Goal: Information Seeking & Learning: Check status

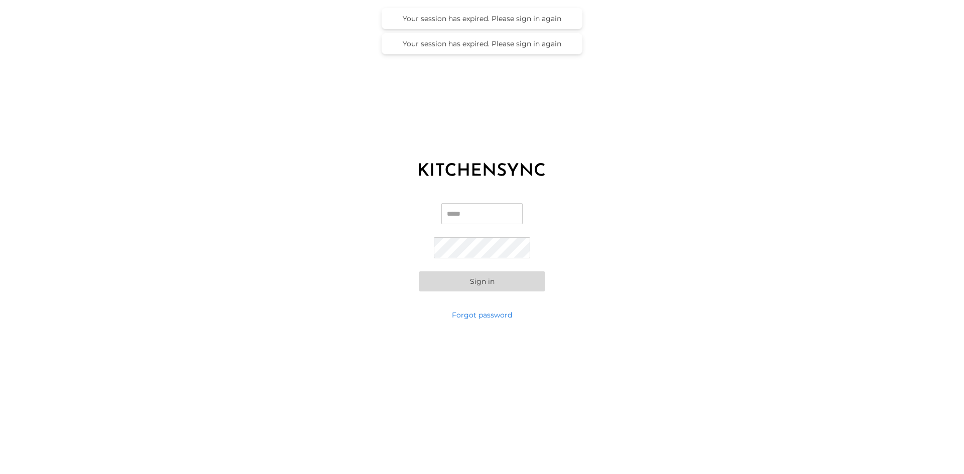
type input "**********"
click at [697, 277] on div "**********" at bounding box center [482, 248] width 964 height 126
click at [476, 283] on button "Sign in" at bounding box center [482, 282] width 126 height 20
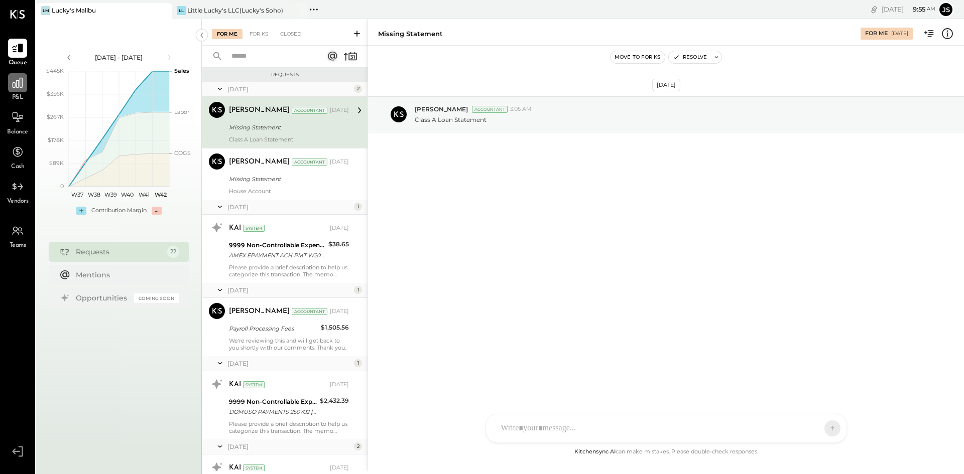
click at [24, 83] on icon at bounding box center [17, 82] width 13 height 13
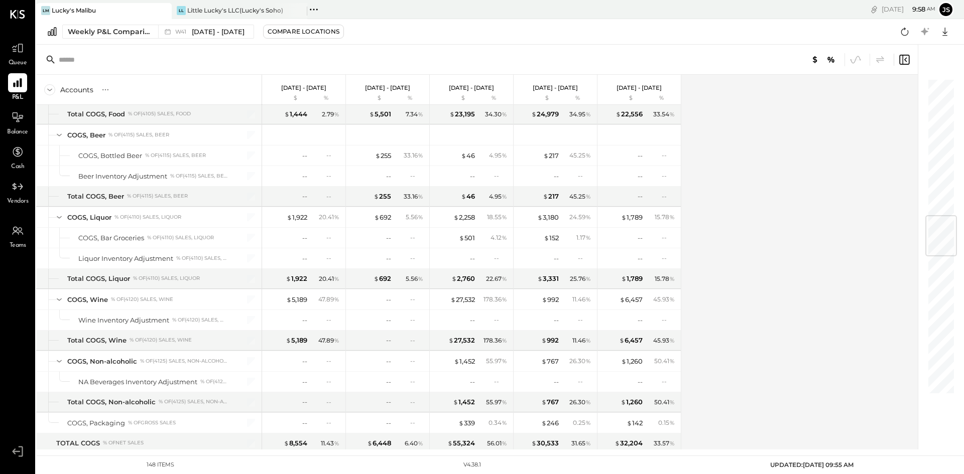
scroll to position [1155, 0]
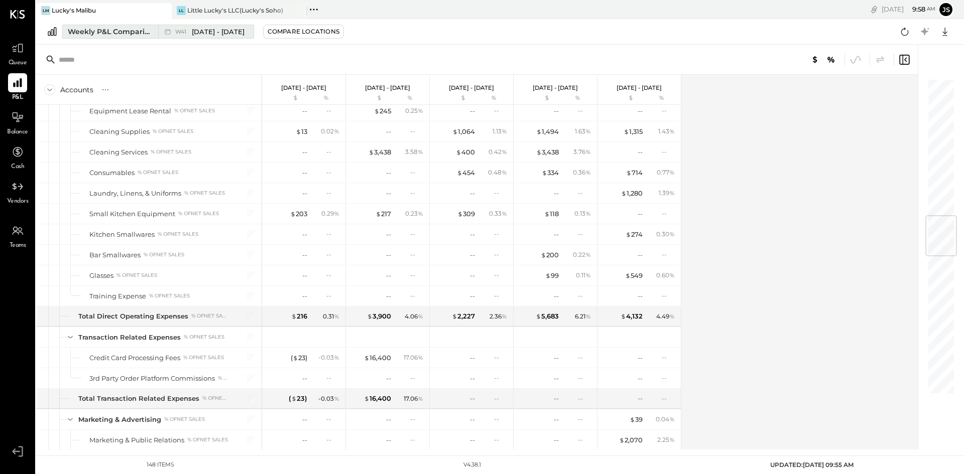
click at [135, 32] on div "Weekly P&L Comparison" at bounding box center [110, 32] width 84 height 10
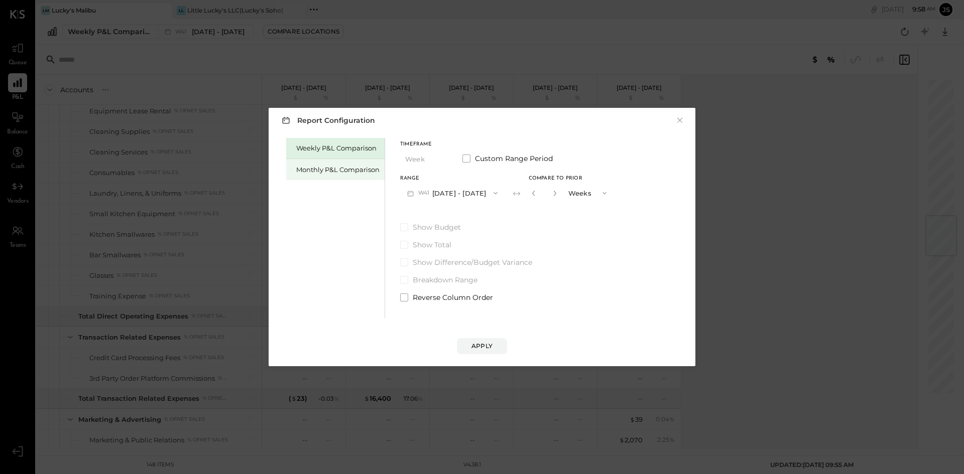
click at [369, 173] on div "Monthly P&L Comparison" at bounding box center [337, 170] width 83 height 10
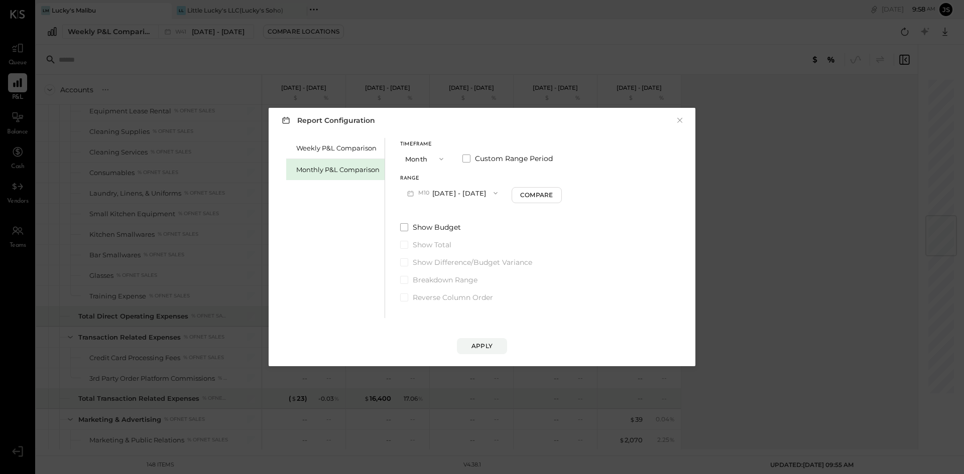
click at [492, 192] on icon "button" at bounding box center [496, 193] width 8 height 8
click at [460, 238] on span "[DATE] - [DATE]" at bounding box center [449, 236] width 48 height 9
click at [484, 347] on div "Apply" at bounding box center [481, 346] width 21 height 9
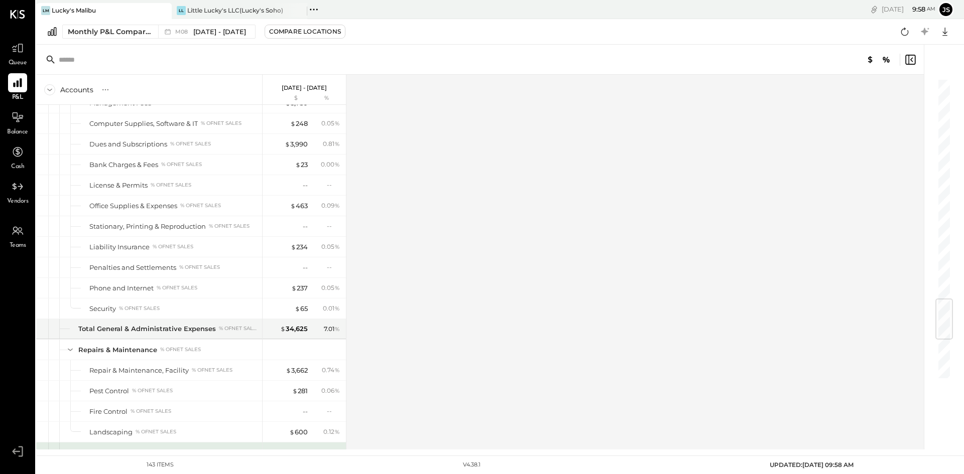
scroll to position [1958, 0]
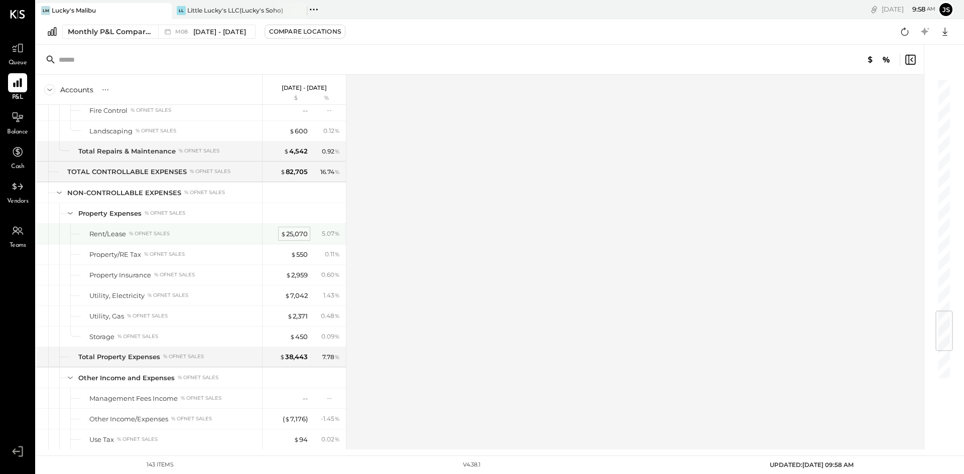
click at [303, 236] on div "$ 25,070" at bounding box center [294, 234] width 27 height 10
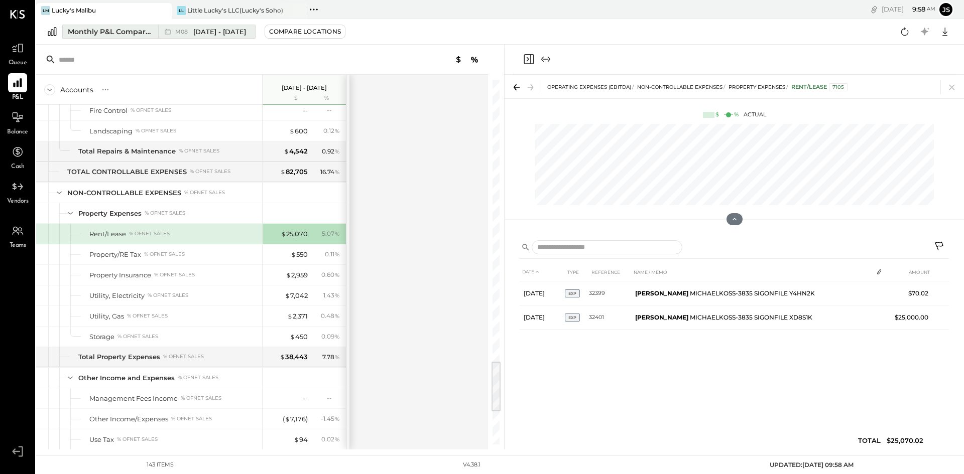
click at [227, 36] on span "[DATE] - [DATE]" at bounding box center [219, 32] width 53 height 10
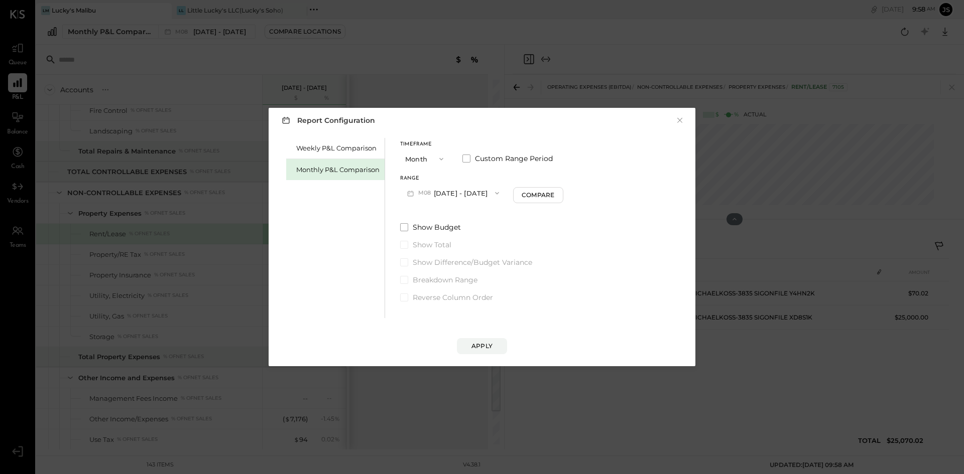
click at [477, 196] on button "M08 [DATE] - [DATE]" at bounding box center [453, 193] width 106 height 19
click at [466, 333] on div "M03 [DATE] - [DATE]" at bounding box center [458, 342] width 114 height 21
click at [491, 345] on div "Apply" at bounding box center [481, 346] width 21 height 9
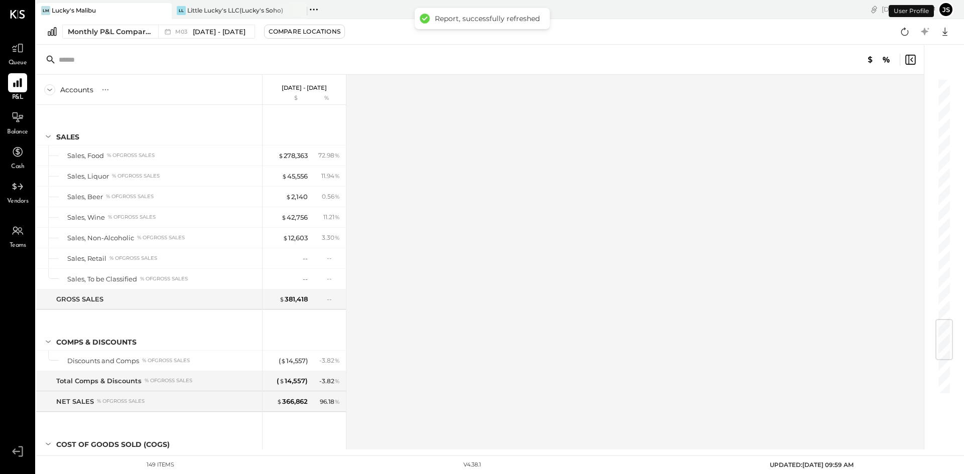
scroll to position [2028, 0]
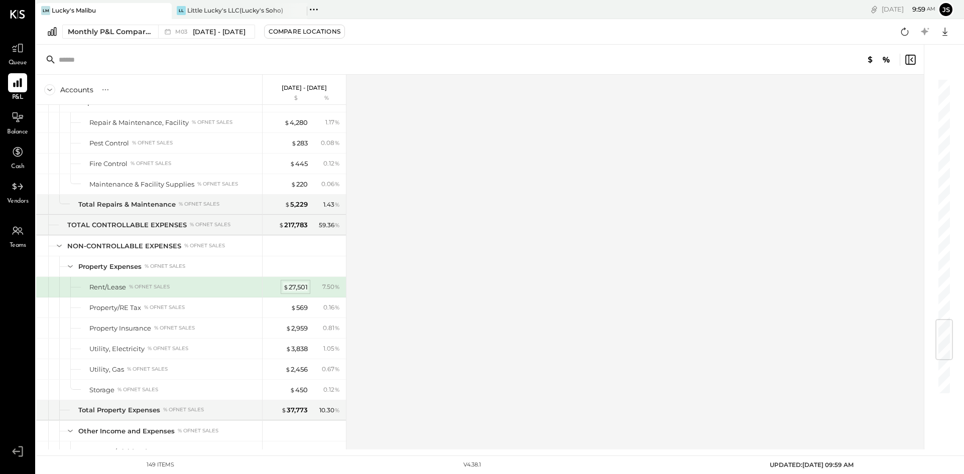
click at [294, 287] on div "$ 27,501" at bounding box center [295, 288] width 25 height 10
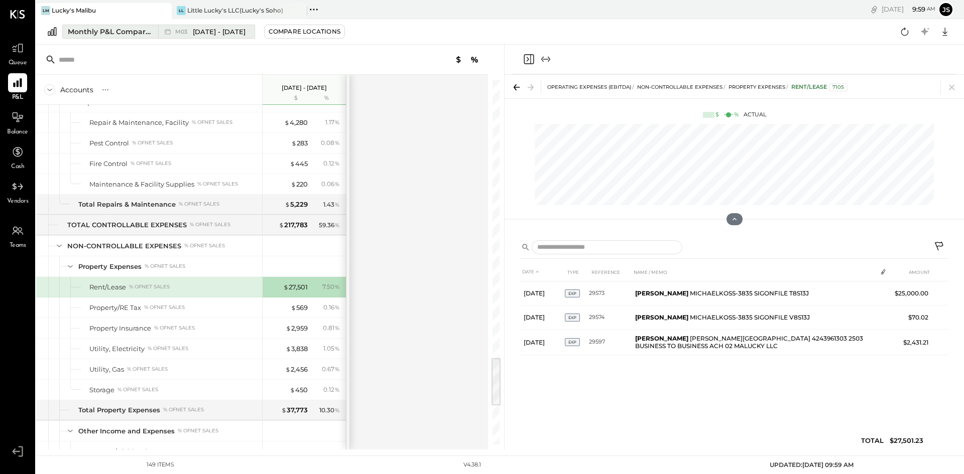
click at [220, 32] on span "[DATE] - [DATE]" at bounding box center [219, 32] width 53 height 10
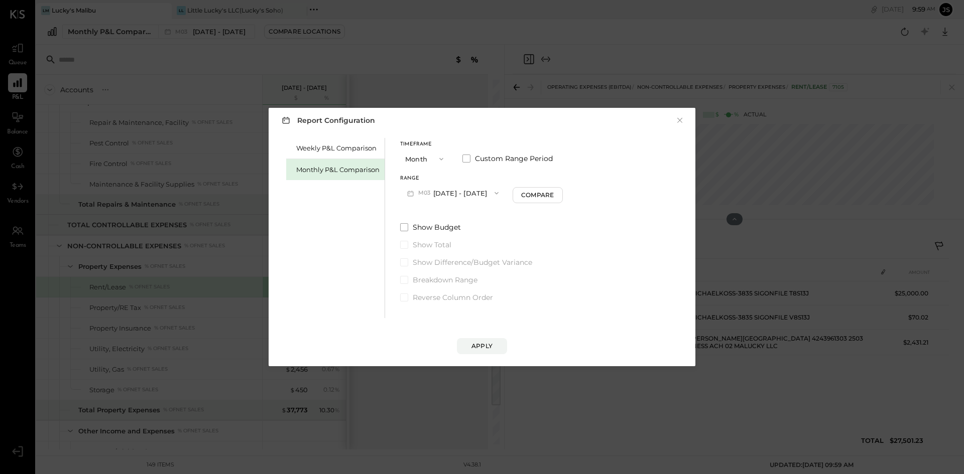
click at [452, 192] on button "M03 [DATE] - [DATE]" at bounding box center [452, 193] width 105 height 19
click at [467, 322] on span "[DATE] - [DATE]" at bounding box center [449, 321] width 48 height 9
click at [496, 344] on button "Apply" at bounding box center [482, 346] width 50 height 16
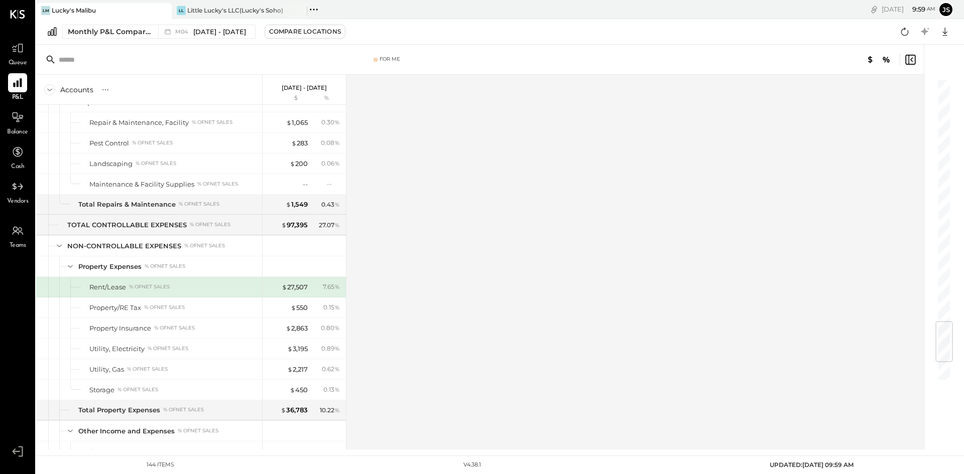
scroll to position [2037, 0]
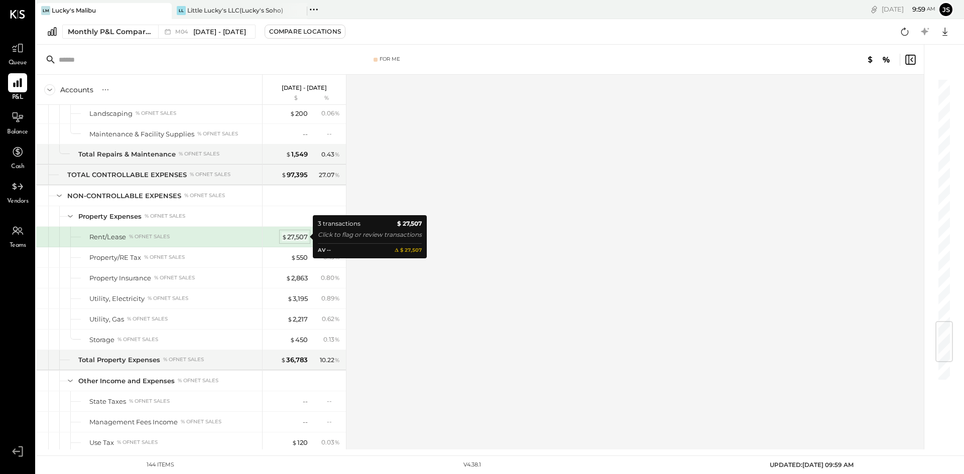
click at [300, 238] on div "$ 27,507" at bounding box center [295, 237] width 26 height 10
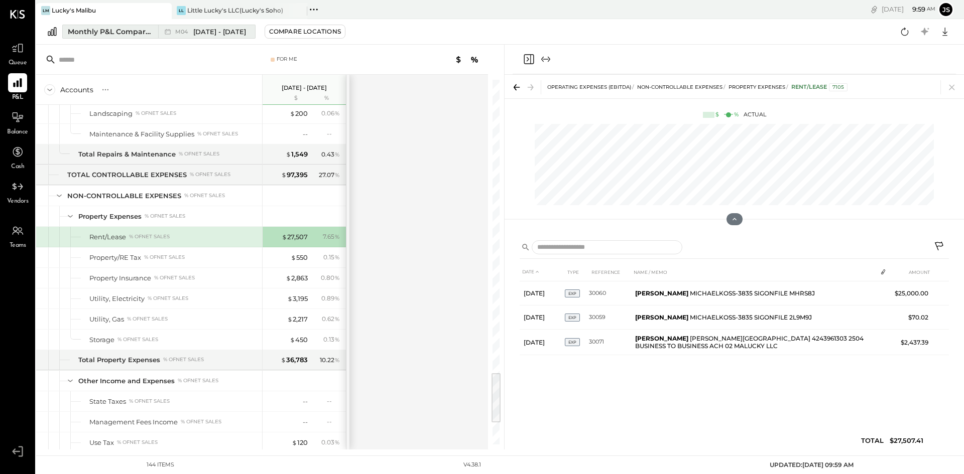
click at [223, 36] on span "[DATE] - [DATE]" at bounding box center [219, 32] width 53 height 10
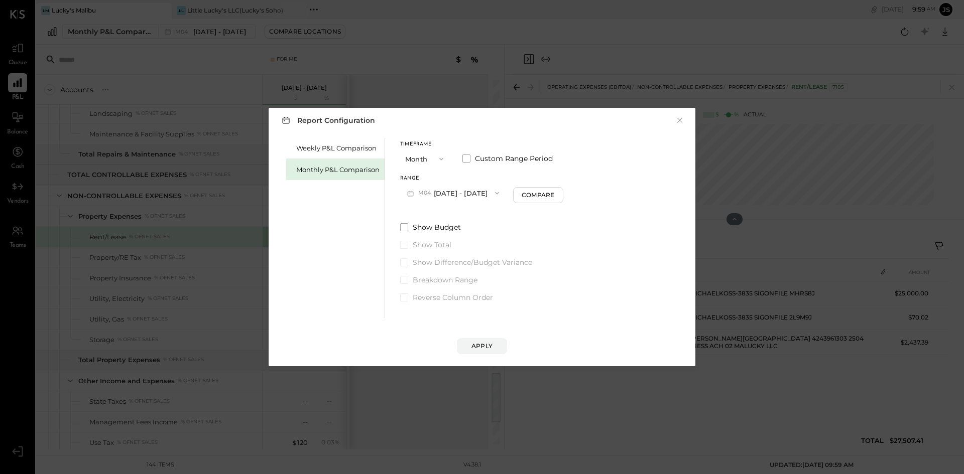
click at [478, 194] on button "M04 [DATE] - [DATE]" at bounding box center [453, 193] width 106 height 19
click at [465, 298] on span "[DATE] - [DATE]" at bounding box center [449, 300] width 48 height 9
drag, startPoint x: 482, startPoint y: 348, endPoint x: 564, endPoint y: 335, distance: 82.4
click at [483, 348] on div "Apply" at bounding box center [481, 346] width 21 height 9
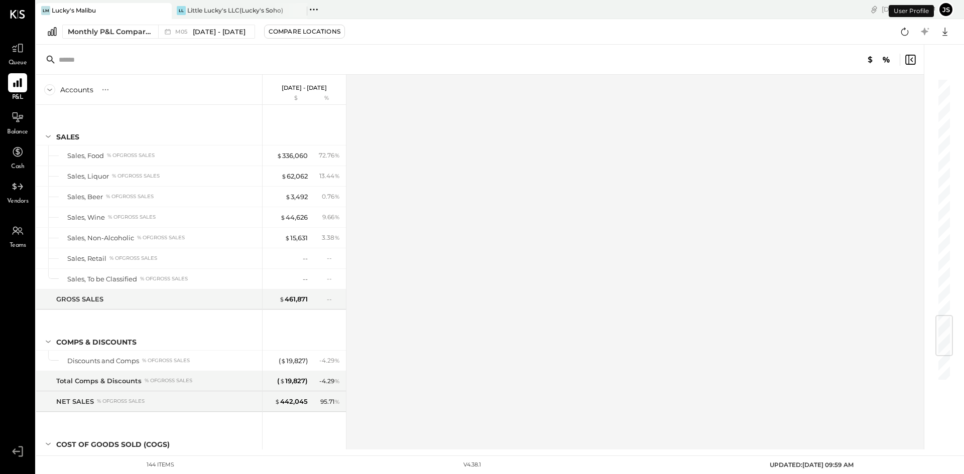
scroll to position [1987, 0]
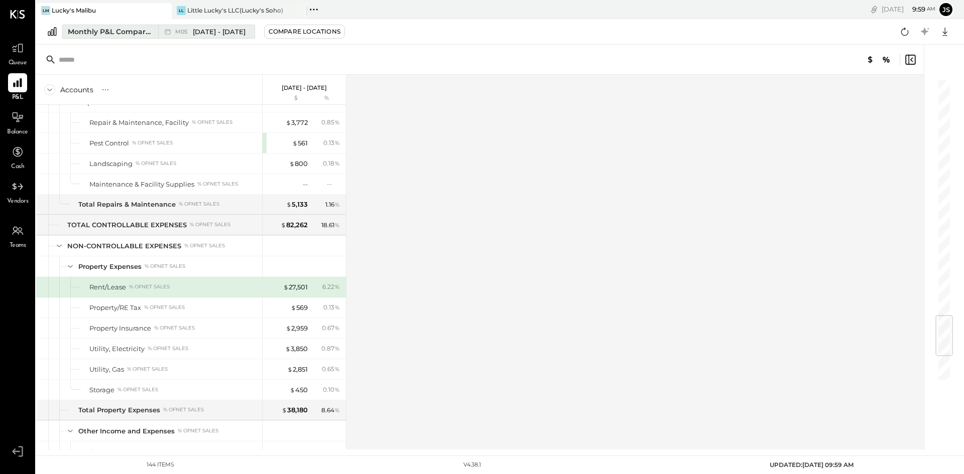
click at [220, 31] on span "[DATE] - [DATE]" at bounding box center [219, 32] width 53 height 10
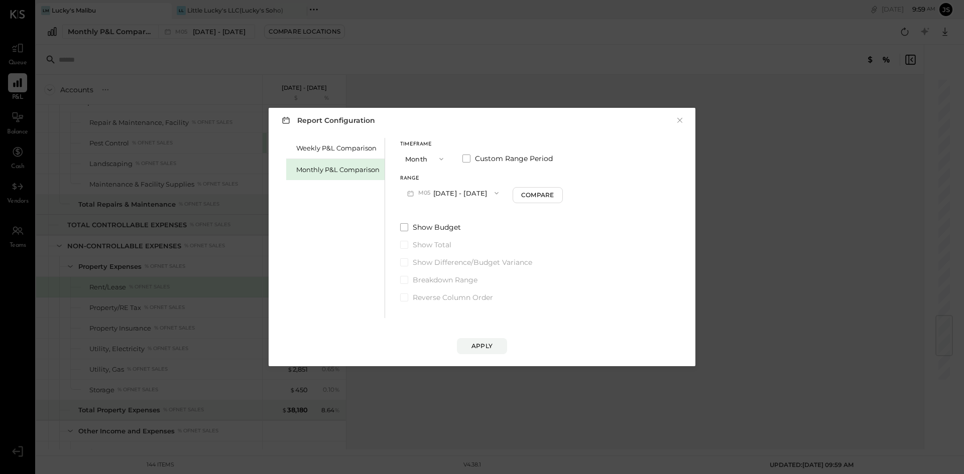
click at [466, 196] on button "M05 [DATE] - [DATE]" at bounding box center [452, 193] width 105 height 19
click at [464, 276] on span "[DATE] - [DATE]" at bounding box center [449, 279] width 48 height 9
click at [495, 344] on button "Apply" at bounding box center [482, 346] width 50 height 16
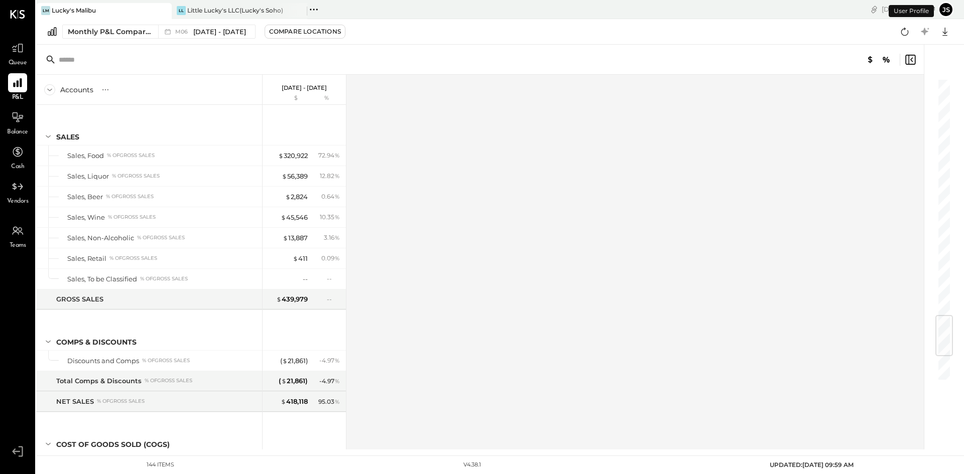
scroll to position [1987, 0]
